Goal: Task Accomplishment & Management: Manage account settings

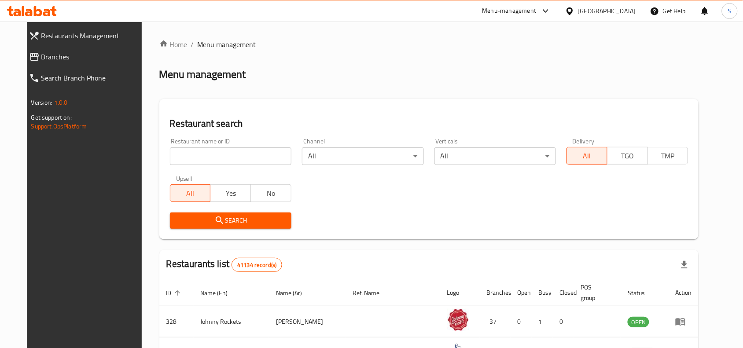
drag, startPoint x: 54, startPoint y: 59, endPoint x: 49, endPoint y: 58, distance: 5.6
click at [54, 59] on span "Branches" at bounding box center [92, 56] width 103 height 11
click at [64, 60] on span "Branches" at bounding box center [92, 56] width 103 height 11
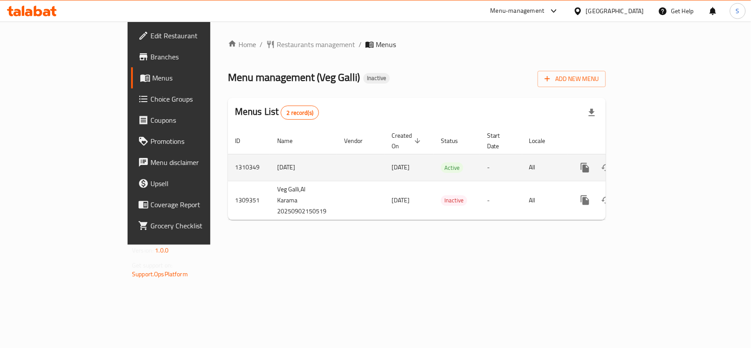
click at [654, 162] on icon "enhanced table" at bounding box center [648, 167] width 11 height 11
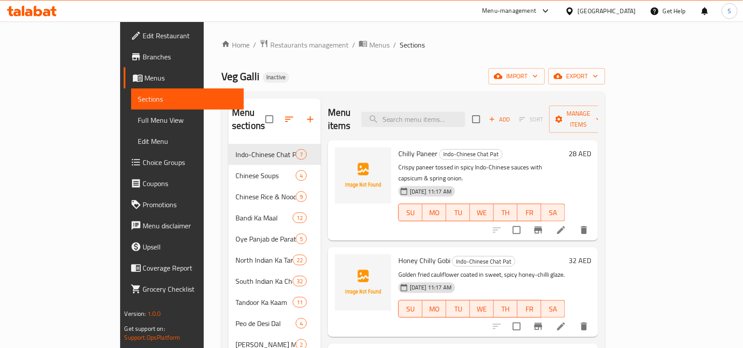
click at [460, 71] on div "Veg Galli Inactive import export" at bounding box center [413, 76] width 384 height 16
click at [401, 147] on span "Chilly Paneer" at bounding box center [417, 153] width 39 height 13
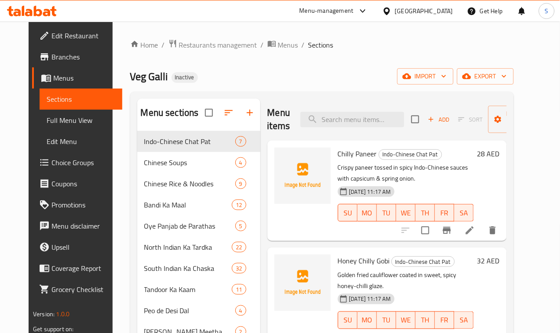
click at [338, 155] on span "Chilly Paneer" at bounding box center [357, 153] width 39 height 13
copy h6 "Chilly Paneer"
click at [338, 262] on span "Honey Chilly Gobi" at bounding box center [364, 260] width 52 height 13
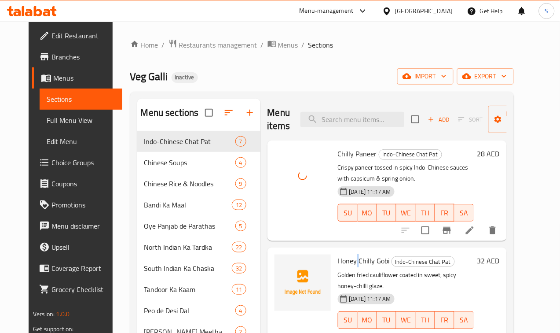
click at [338, 262] on span "Honey Chilly Gobi" at bounding box center [364, 260] width 52 height 13
copy h6 "Honey Chilly Gobi"
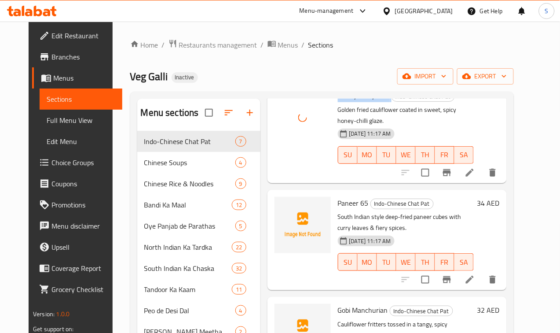
scroll to position [110, 0]
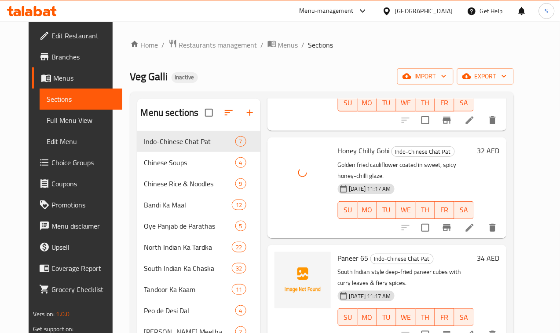
click at [338, 251] on span "Paneer 65" at bounding box center [353, 257] width 31 height 13
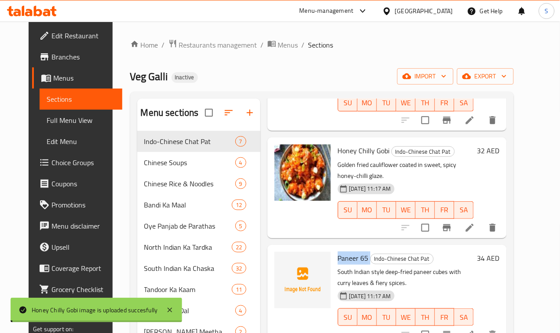
copy h6 "Paneer 65"
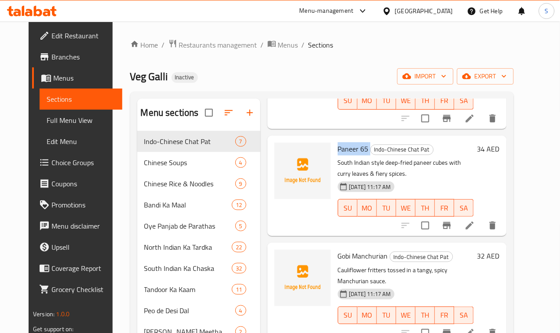
scroll to position [220, 0]
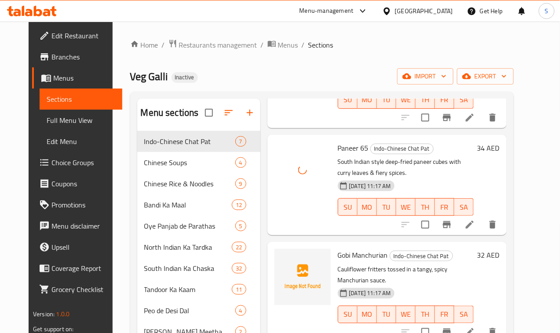
click at [338, 248] on span "Gobi Manchurian" at bounding box center [363, 254] width 50 height 13
copy h6 "Gobi Manchurian"
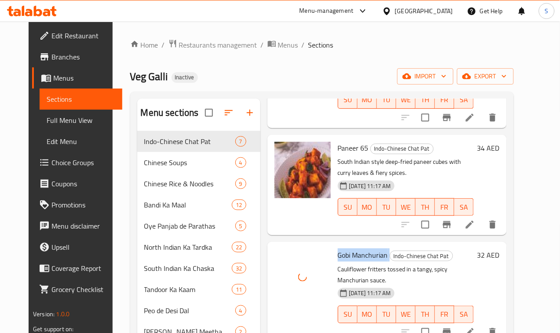
scroll to position [330, 0]
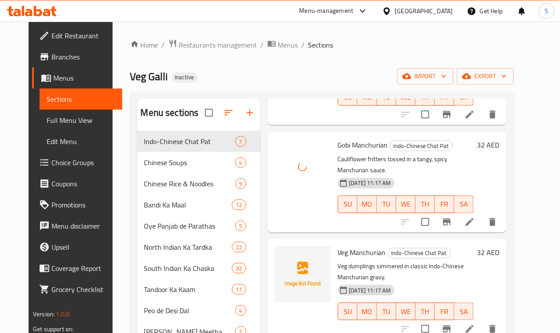
click at [338, 246] on span "Veg Manchurian" at bounding box center [362, 252] width 48 height 13
copy h6 "Veg Manchurian"
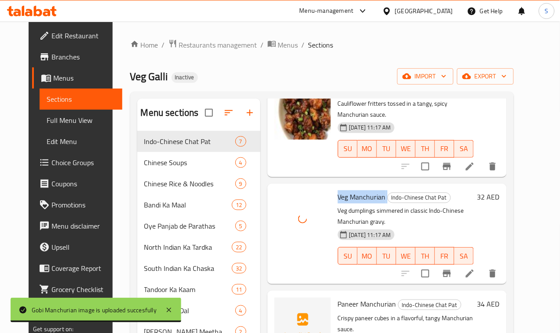
scroll to position [386, 0]
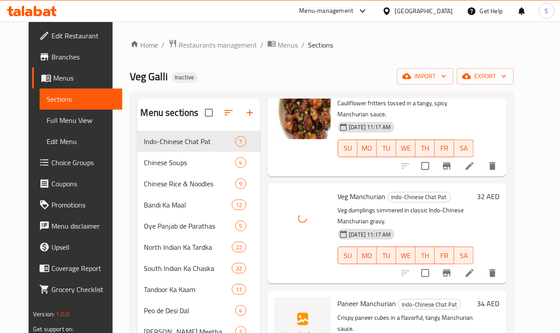
click at [338, 297] on span "Paneer Manchurian" at bounding box center [367, 303] width 59 height 13
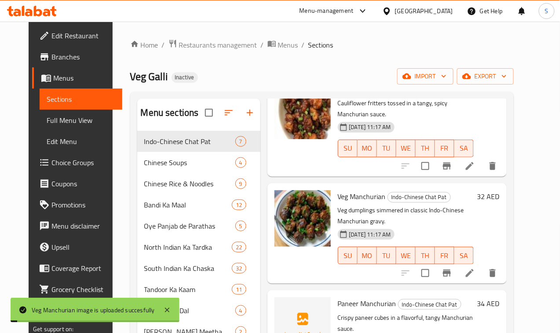
click at [338, 297] on span "Paneer Manchurian" at bounding box center [367, 303] width 59 height 13
copy h6 "Paneer Manchurian"
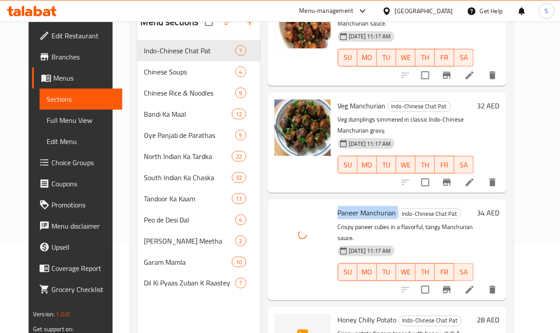
scroll to position [124, 0]
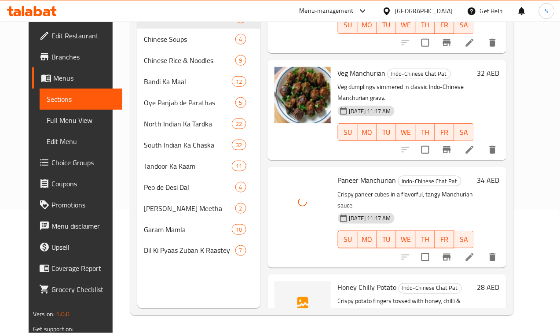
click at [338, 281] on span "Honey Chilly Potato" at bounding box center [367, 287] width 59 height 13
copy h6 "Honey Chilly Potato"
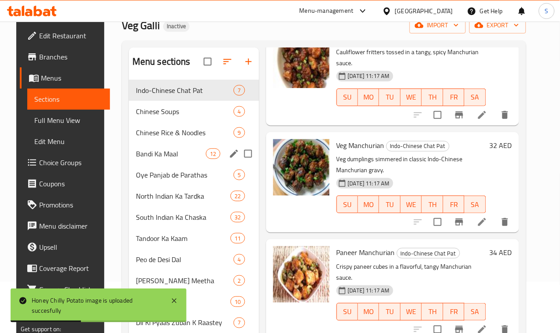
scroll to position [110, 0]
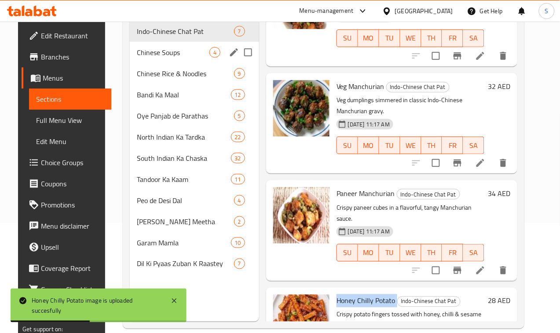
click at [138, 58] on span "Chinese Soups" at bounding box center [173, 52] width 73 height 11
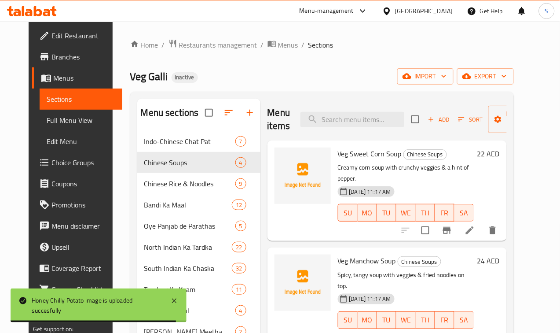
click at [338, 157] on span "Veg Sweet Corn Soup" at bounding box center [370, 153] width 64 height 13
copy h6 "Veg Sweet Corn Soup"
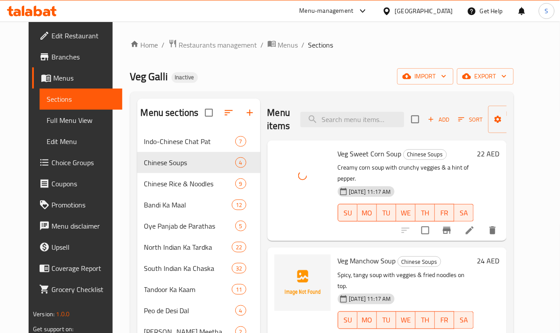
click at [338, 254] on span "Veg Manchow Soup" at bounding box center [367, 260] width 58 height 13
copy h6 "Veg Manchow Soup"
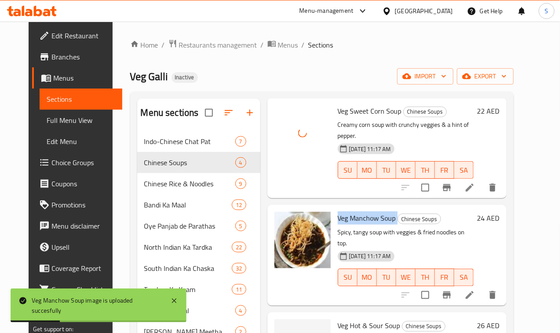
scroll to position [55, 0]
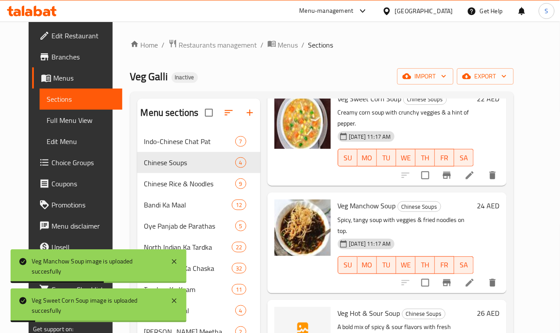
click at [352, 306] on span "Veg Hot & Sour Soup" at bounding box center [369, 312] width 62 height 13
copy h6 "Veg Hot & Sour Soup"
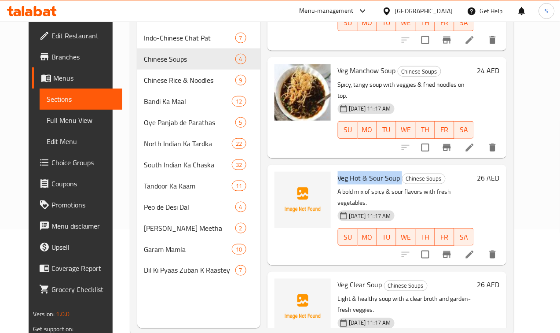
scroll to position [124, 0]
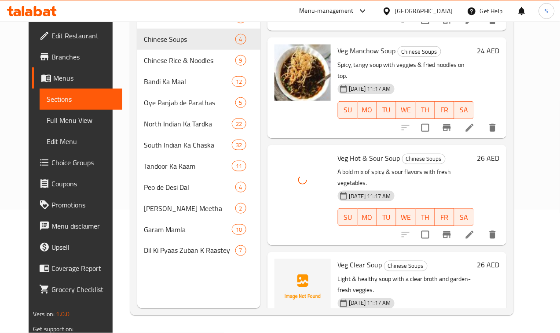
click at [338, 258] on span "Veg Clear Soup" at bounding box center [360, 264] width 44 height 13
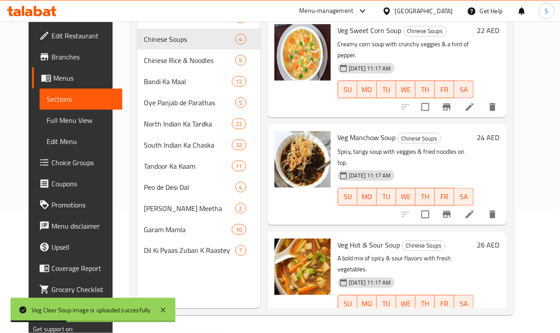
scroll to position [0, 0]
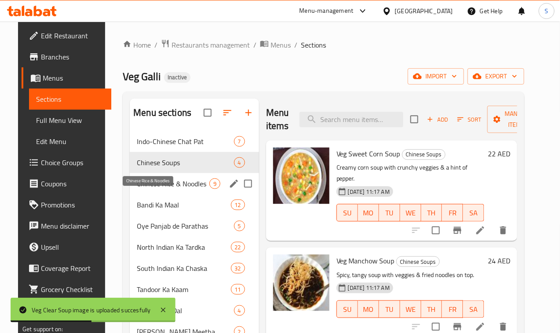
click at [152, 189] on span "Chinese Rice & Noodles" at bounding box center [173, 183] width 73 height 11
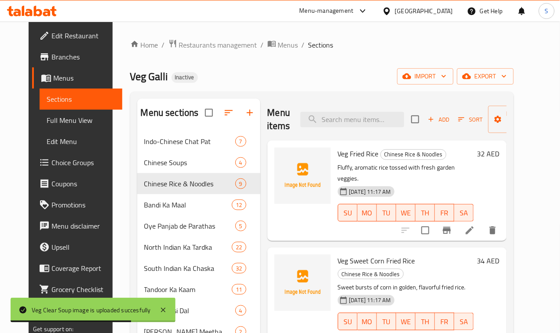
click at [338, 154] on span "Veg Fried Rice" at bounding box center [358, 153] width 41 height 13
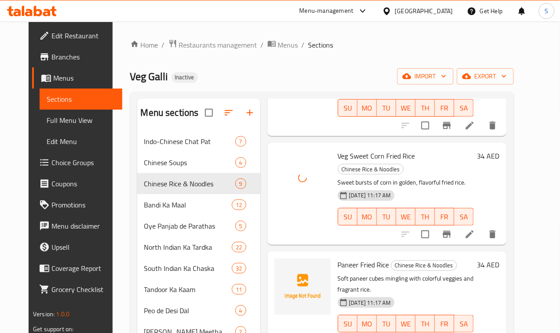
scroll to position [110, 0]
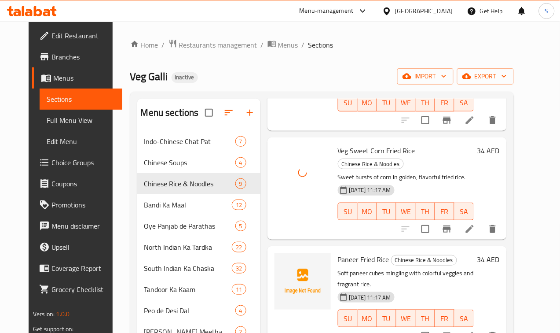
click at [338, 253] on span "Paneer Fried Rice" at bounding box center [363, 259] width 51 height 13
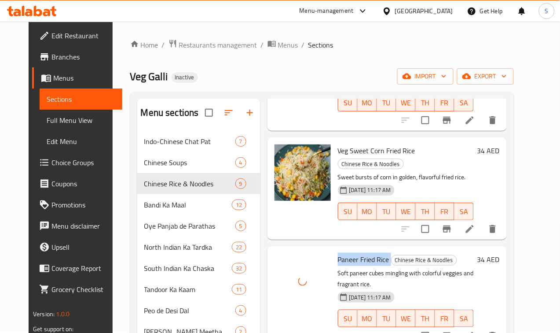
scroll to position [220, 0]
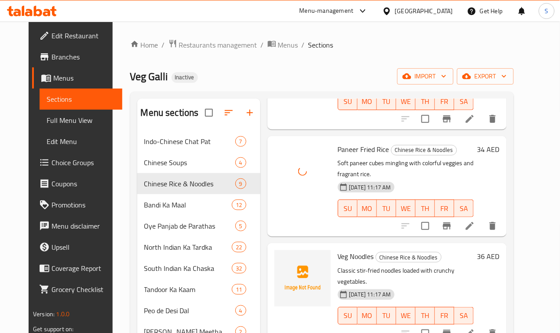
click at [338, 250] on span "Veg Noodles" at bounding box center [356, 256] width 36 height 13
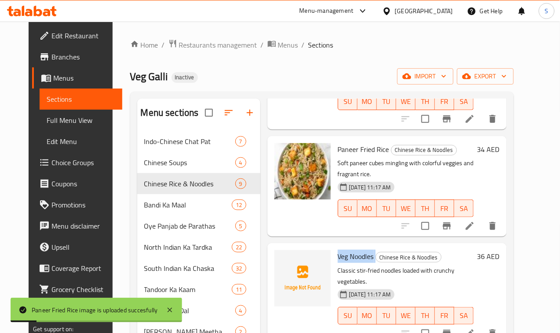
click at [338, 250] on span "Veg Noodles" at bounding box center [356, 256] width 36 height 13
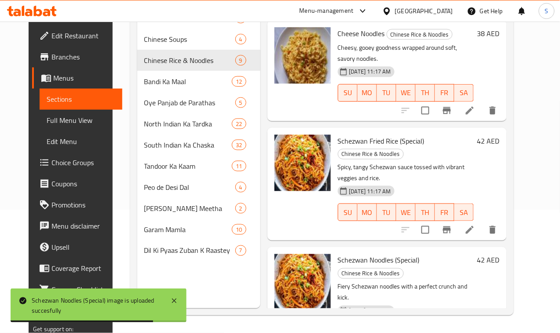
scroll to position [457, 0]
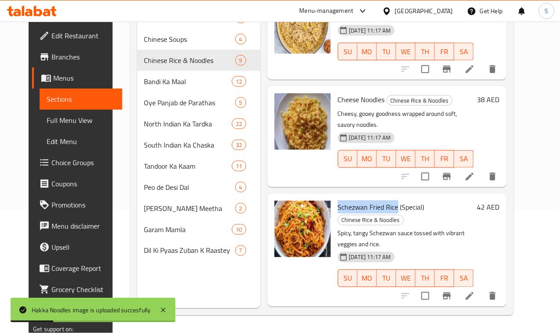
drag, startPoint x: 296, startPoint y: 150, endPoint x: 360, endPoint y: 155, distance: 63.6
click at [360, 197] on div "Schezwan Fried Rice (Special) Chinese Rice & Noodles Spicy, tangy Schezwan sauc…" at bounding box center [405, 250] width 143 height 106
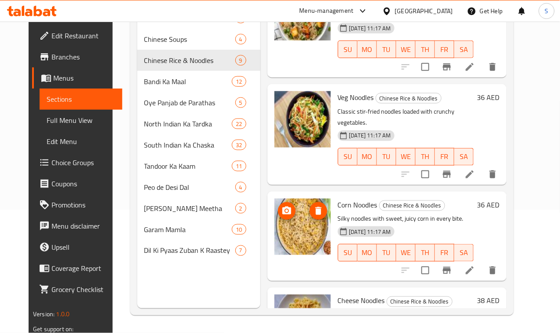
scroll to position [182, 0]
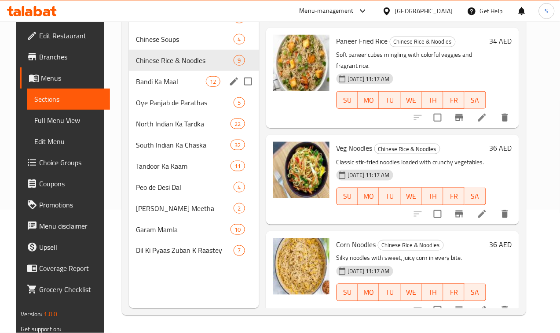
click at [168, 87] on span "Bandi Ka Maal" at bounding box center [171, 81] width 70 height 11
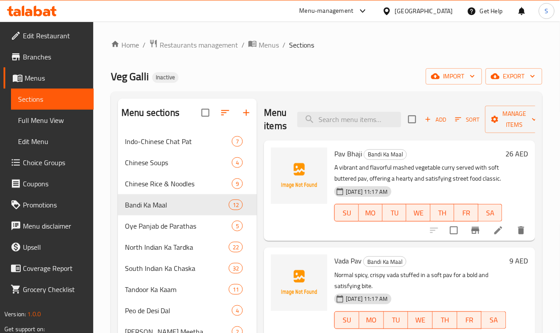
click at [334, 157] on span "Pav Bhaji" at bounding box center [348, 153] width 28 height 13
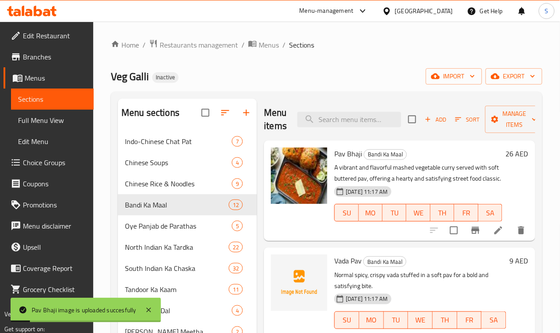
click at [334, 260] on span "Vada Pav" at bounding box center [347, 260] width 27 height 13
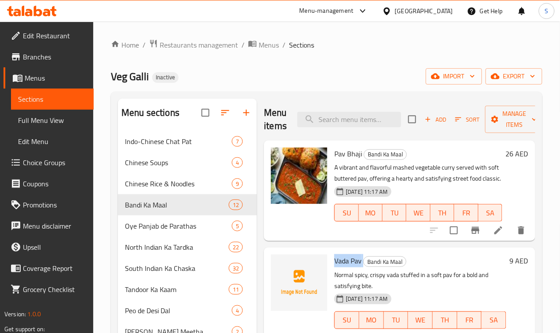
click at [334, 258] on span "Vada Pav" at bounding box center [347, 260] width 27 height 13
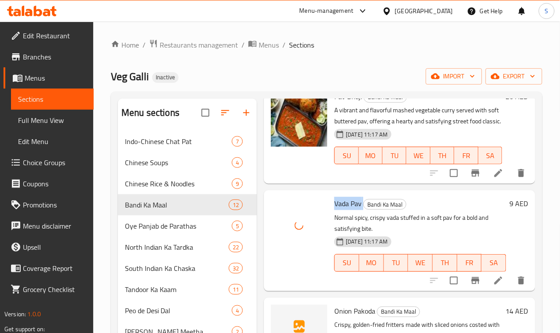
scroll to position [110, 0]
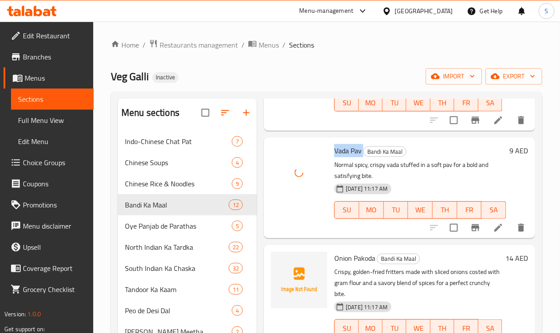
click at [308, 242] on div at bounding box center [308, 242] width 0 height 0
click at [334, 251] on span "Onion Pakoda" at bounding box center [354, 257] width 41 height 13
click at [320, 333] on div at bounding box center [280, 333] width 560 height 0
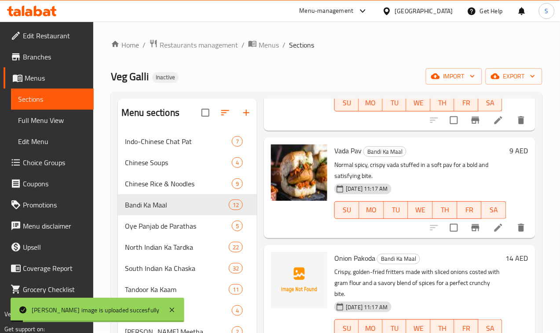
click at [410, 224] on div "[PERSON_NAME] [PERSON_NAME] Maal Normal spicy, crispy [PERSON_NAME] stuffed in …" at bounding box center [400, 187] width 272 height 100
click at [334, 251] on span "Onion Pakoda" at bounding box center [354, 257] width 41 height 13
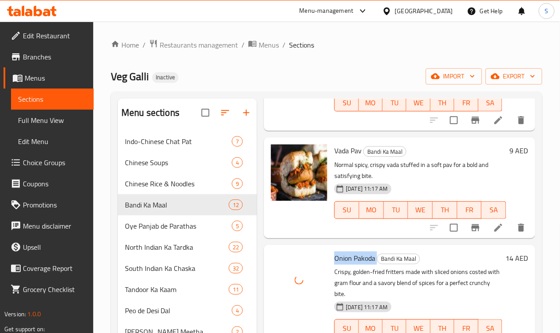
scroll to position [165, 0]
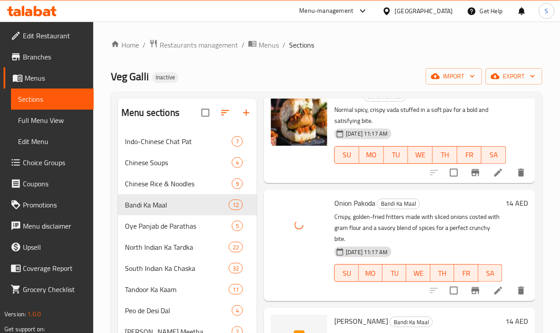
click at [334, 314] on span "[PERSON_NAME]" at bounding box center [361, 320] width 54 height 13
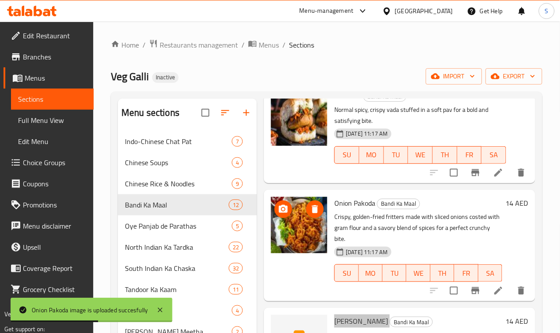
scroll to position [275, 0]
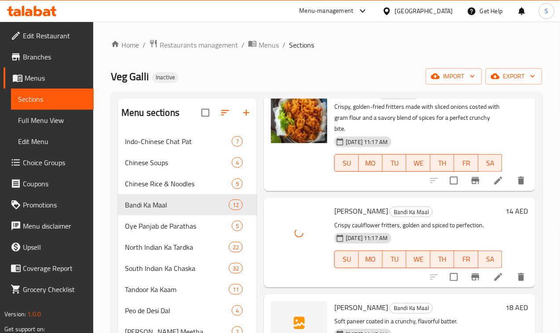
click at [340, 301] on span "[PERSON_NAME]" at bounding box center [361, 307] width 54 height 13
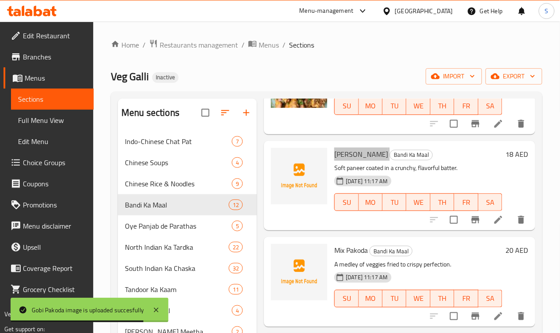
scroll to position [440, 0]
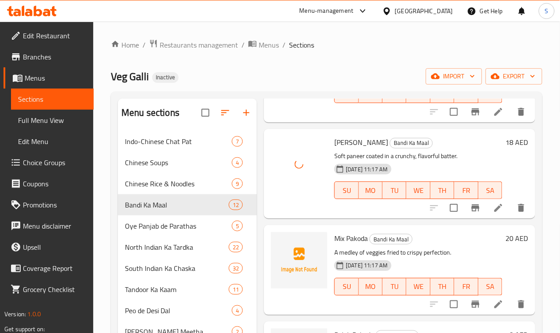
click at [334, 231] on span "Mix Pakoda" at bounding box center [350, 237] width 33 height 13
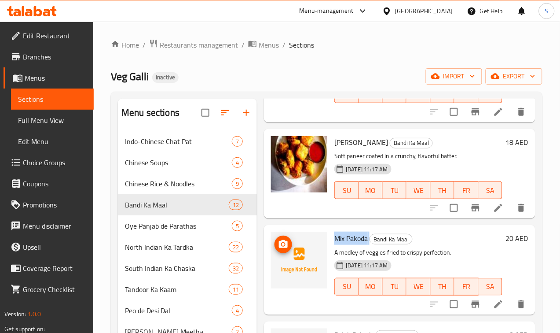
scroll to position [495, 0]
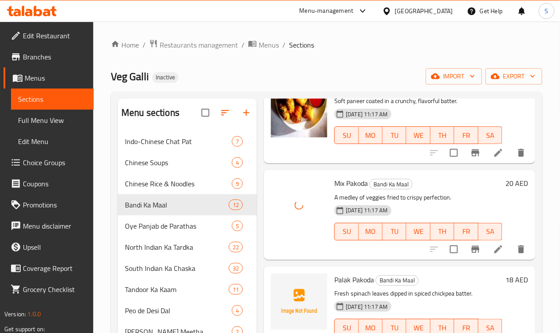
click at [331, 270] on div "Palak Pakoda [PERSON_NAME] Maal Fresh spinach leaves dipped in spiced chickpea …" at bounding box center [418, 311] width 175 height 82
click at [334, 273] on span "Palak Pakoda" at bounding box center [354, 279] width 40 height 13
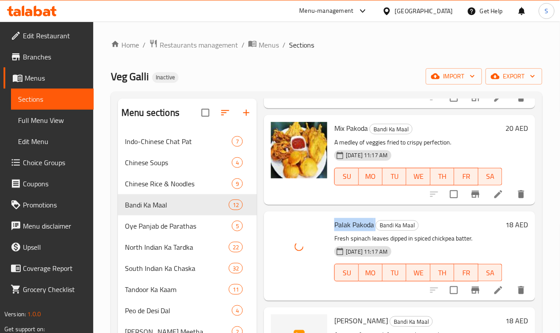
scroll to position [660, 0]
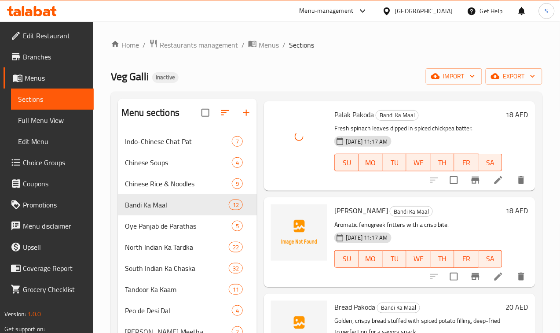
click at [334, 204] on span "[PERSON_NAME]" at bounding box center [361, 210] width 54 height 13
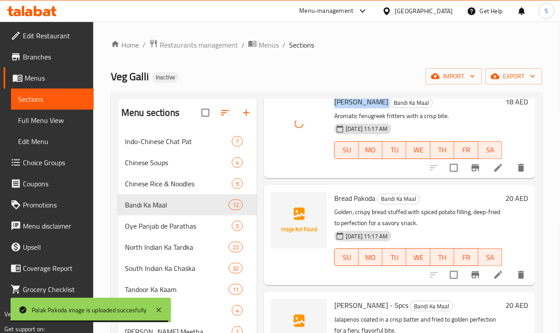
scroll to position [770, 0]
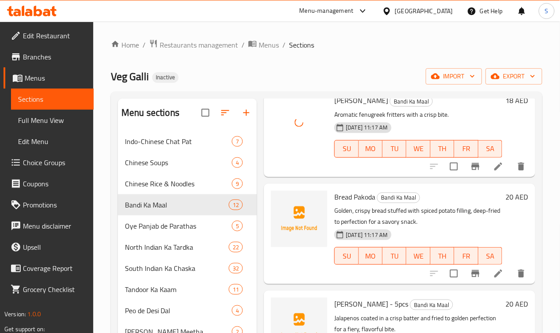
click at [334, 190] on span "Bread Pakoda" at bounding box center [354, 196] width 41 height 13
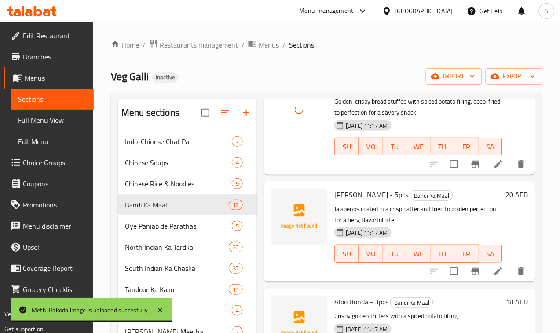
scroll to position [880, 0]
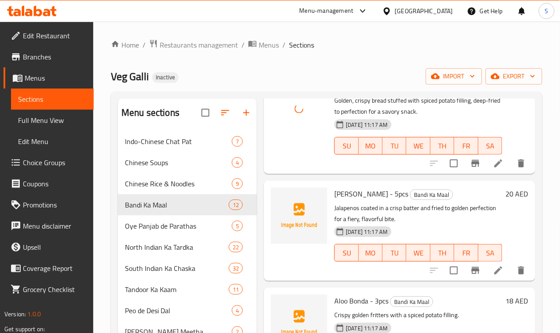
click at [334, 187] on span "[PERSON_NAME] - 5pcs" at bounding box center [371, 193] width 74 height 13
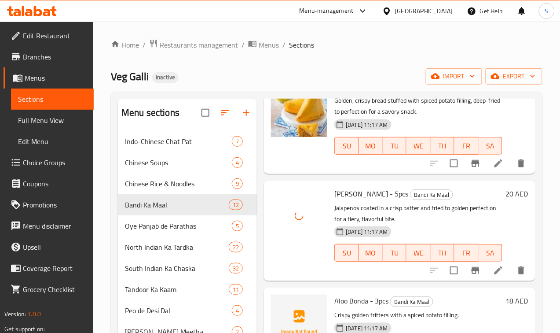
click at [334, 294] on span "Aloo Bonda - 3pcs" at bounding box center [361, 300] width 54 height 13
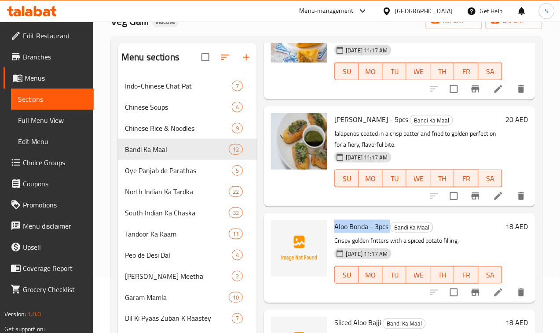
scroll to position [124, 0]
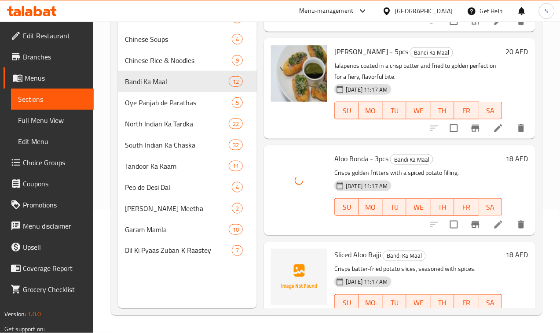
click at [334, 248] on span "Sliced Aloo Bajji" at bounding box center [357, 254] width 47 height 13
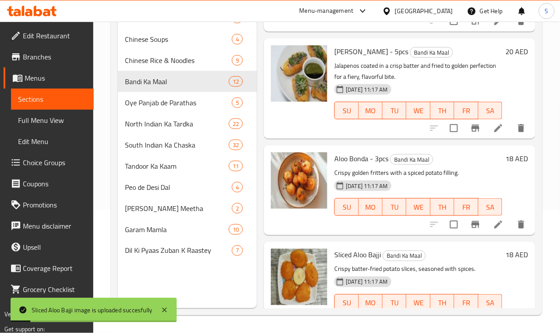
click at [390, 264] on p "Crispy batter-fried potato slices, seasoned with spices." at bounding box center [418, 269] width 168 height 11
click at [423, 242] on div "Sliced Aloo Bajji [PERSON_NAME] Maal Crispy batter-fried potato slices, seasone…" at bounding box center [400, 286] width 272 height 89
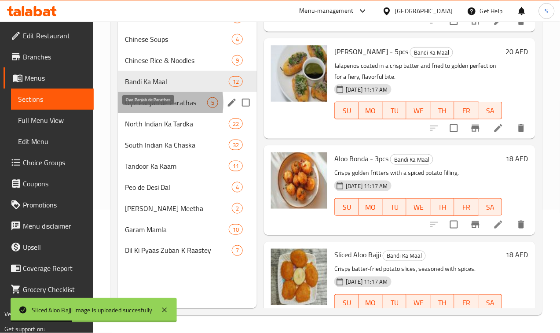
drag, startPoint x: 149, startPoint y: 116, endPoint x: 147, endPoint y: 124, distance: 8.0
click at [148, 108] on span "Oye Panjab de Parathas" at bounding box center [166, 102] width 82 height 11
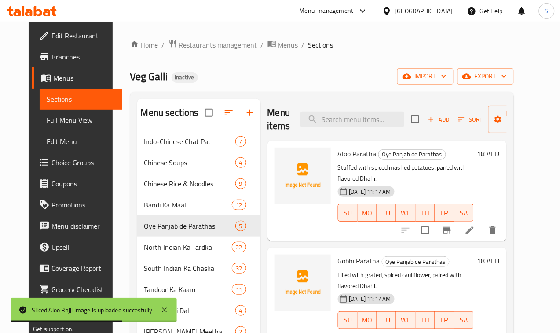
click at [338, 151] on span "Aloo Paratha" at bounding box center [357, 153] width 39 height 13
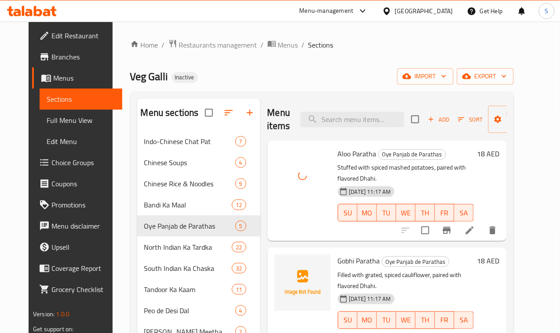
click at [338, 254] on span "Gobhi Paratha" at bounding box center [359, 260] width 42 height 13
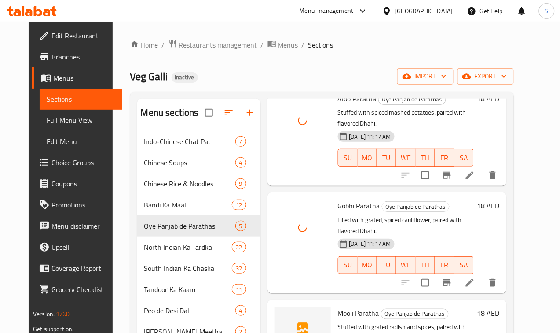
click at [338, 306] on span "Mooli Paratha" at bounding box center [358, 312] width 41 height 13
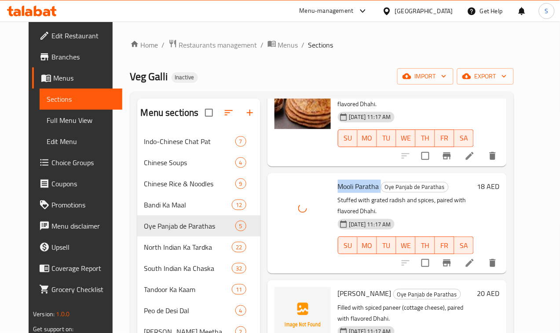
scroll to position [183, 0]
click at [338, 286] on span "[PERSON_NAME]" at bounding box center [365, 292] width 54 height 13
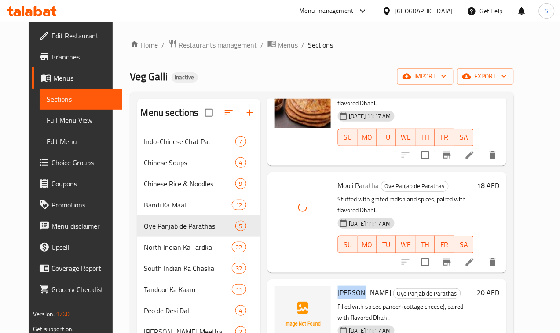
click at [338, 286] on span "[PERSON_NAME]" at bounding box center [365, 292] width 54 height 13
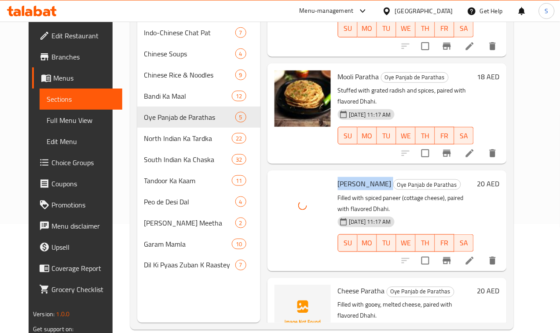
scroll to position [110, 0]
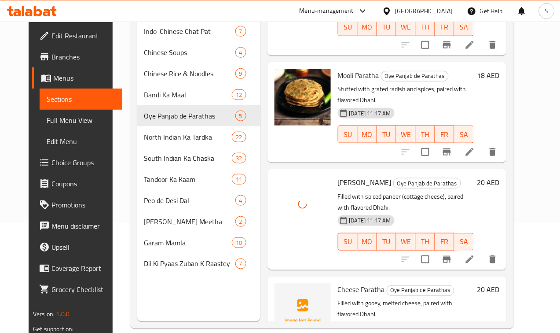
click at [338, 283] on span "Cheese Paratha" at bounding box center [361, 289] width 47 height 13
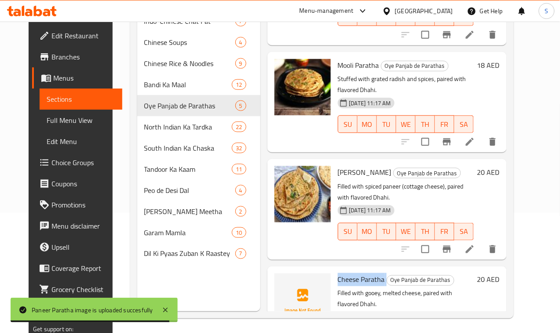
scroll to position [124, 0]
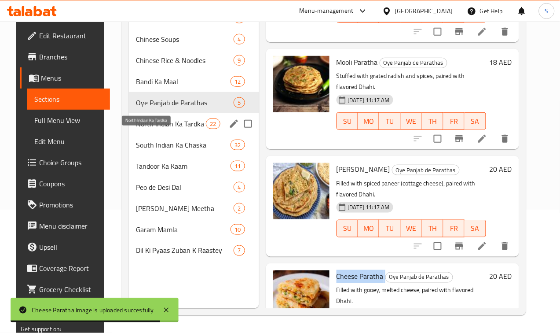
click at [155, 129] on span "North Indian Ka Tardka" at bounding box center [171, 123] width 70 height 11
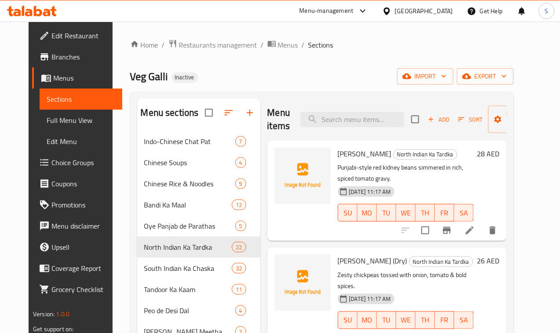
click at [338, 150] on span "[PERSON_NAME]" at bounding box center [365, 153] width 54 height 13
click at [338, 254] on span "[PERSON_NAME] (Dry)" at bounding box center [373, 260] width 70 height 13
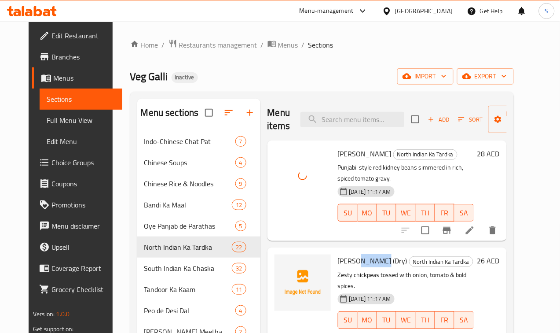
click at [338, 254] on span "[PERSON_NAME] (Dry)" at bounding box center [373, 260] width 70 height 13
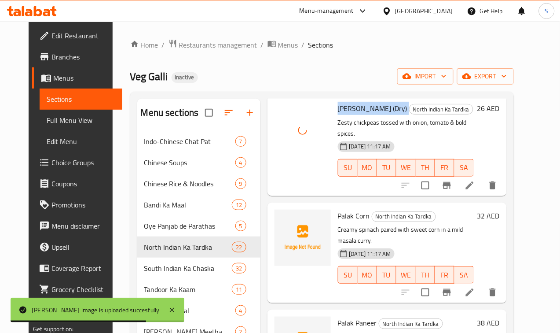
scroll to position [165, 0]
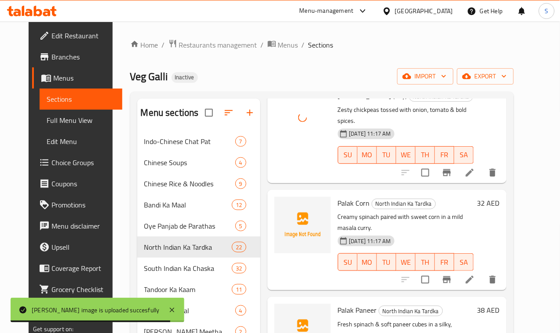
click at [338, 196] on span "Palak Corn" at bounding box center [354, 202] width 32 height 13
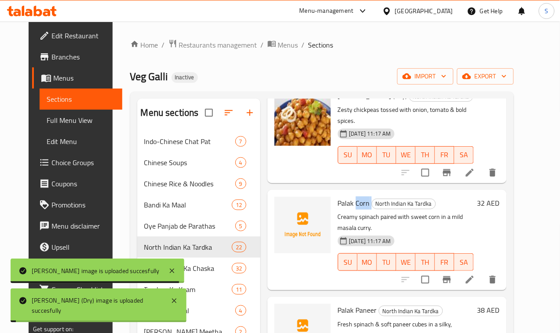
click at [338, 196] on span "Palak Corn" at bounding box center [354, 202] width 32 height 13
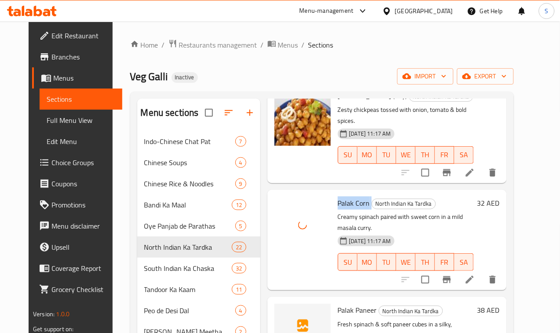
scroll to position [220, 0]
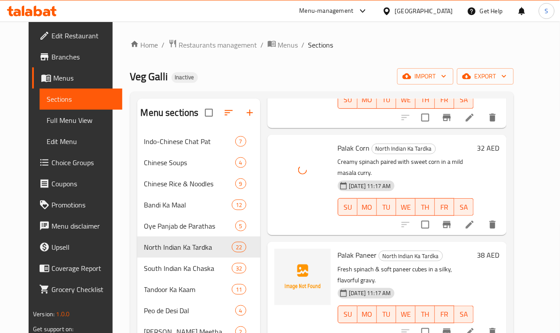
click at [334, 245] on div "Palak Paneer North Indian Ka Tardka Fresh spinach & soft paneer cubes in a silk…" at bounding box center [405, 291] width 143 height 93
click at [338, 248] on span "Palak Paneer" at bounding box center [357, 254] width 39 height 13
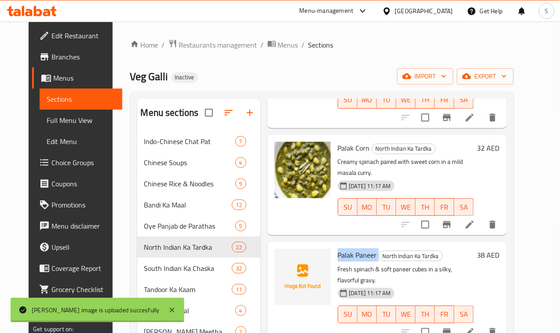
click at [338, 248] on span "Palak Paneer" at bounding box center [357, 254] width 39 height 13
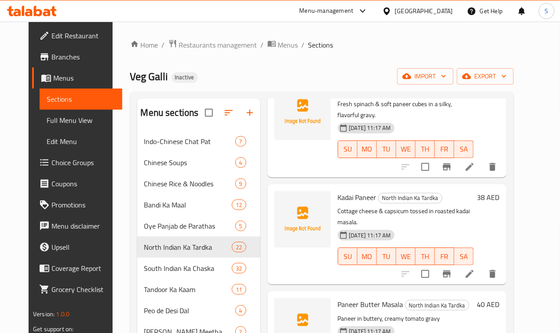
scroll to position [275, 0]
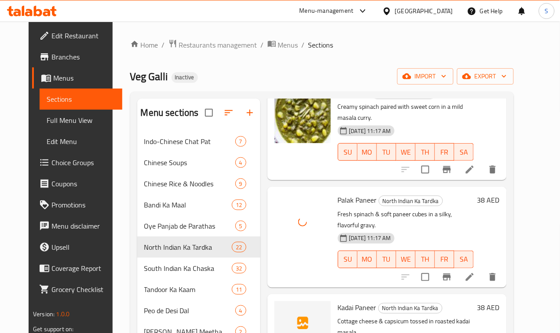
click at [338, 301] on span "Kadai Paneer" at bounding box center [357, 307] width 39 height 13
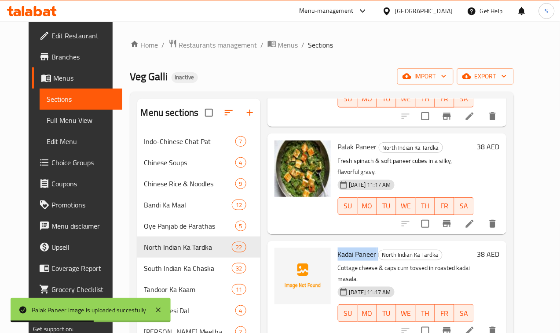
scroll to position [385, 0]
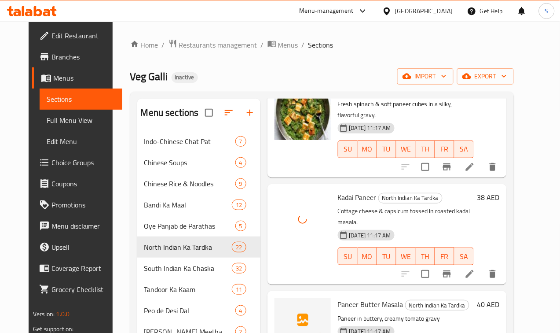
click at [338, 298] on span "Paneer Butter Masala" at bounding box center [371, 304] width 66 height 13
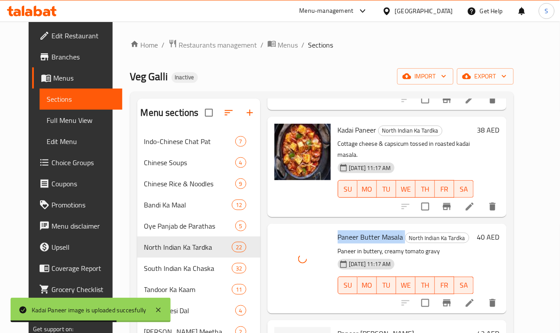
scroll to position [550, 0]
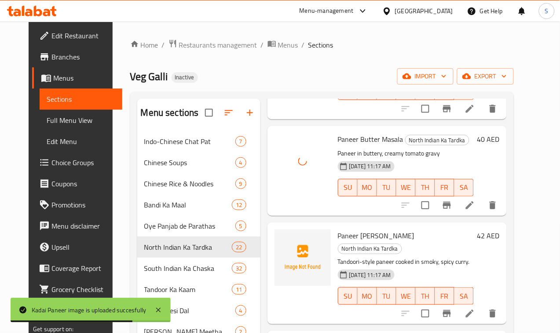
click at [338, 229] on span "Paneer [PERSON_NAME]" at bounding box center [376, 235] width 77 height 13
